Goal: Information Seeking & Learning: Learn about a topic

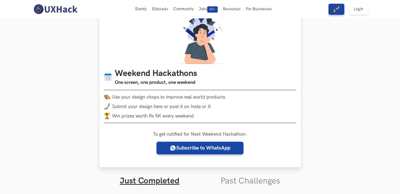
scroll to position [26, 0]
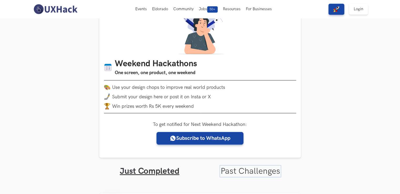
click at [246, 169] on link "Past Challenges" at bounding box center [251, 171] width 60 height 10
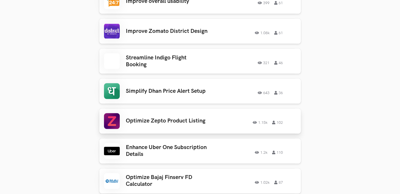
scroll to position [893, 0]
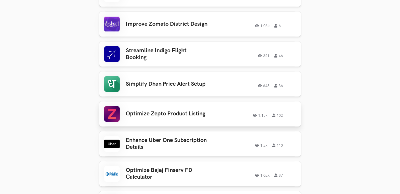
click at [173, 111] on h3 "Optimize Zepto Product Listing" at bounding box center [167, 114] width 82 height 7
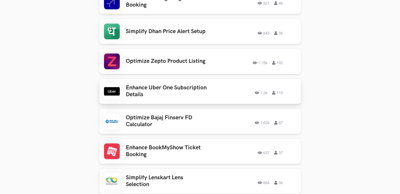
scroll to position [840, 0]
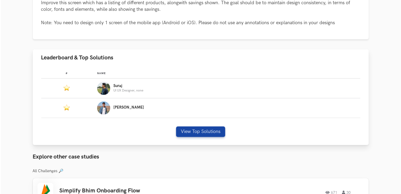
scroll to position [263, 0]
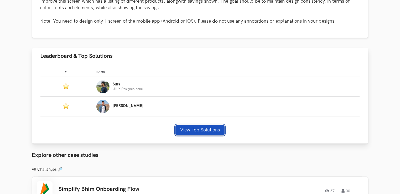
click at [210, 131] on button "View Top Solutions" at bounding box center [199, 130] width 49 height 11
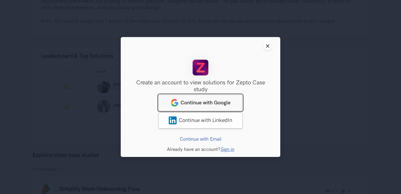
click at [213, 99] on link "Continue with Google" at bounding box center [201, 103] width 84 height 16
